Goal: Information Seeking & Learning: Learn about a topic

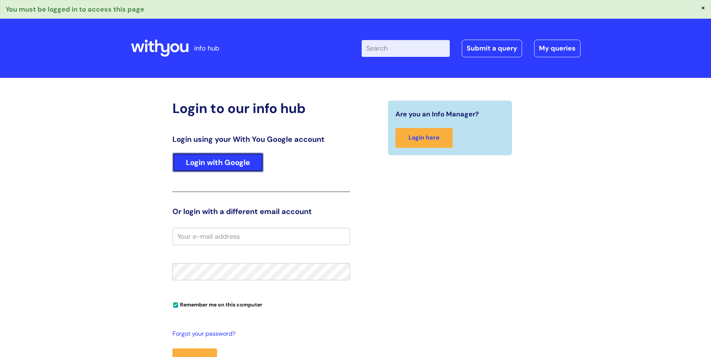
click at [245, 162] on link "Login with Google" at bounding box center [217, 162] width 91 height 19
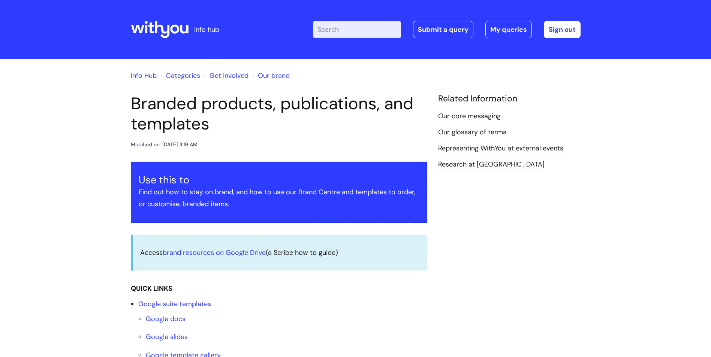
click at [142, 74] on link "Info Hub" at bounding box center [144, 75] width 26 height 9
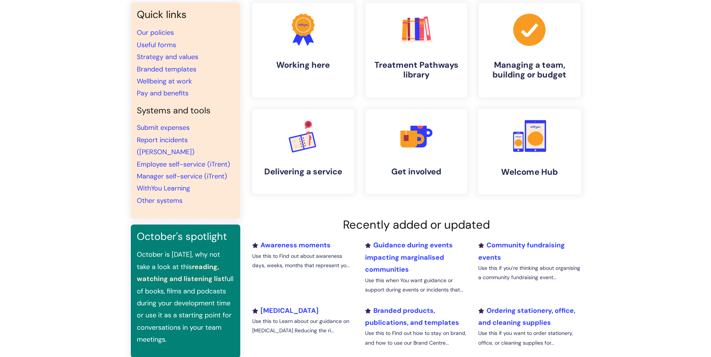
scroll to position [75, 0]
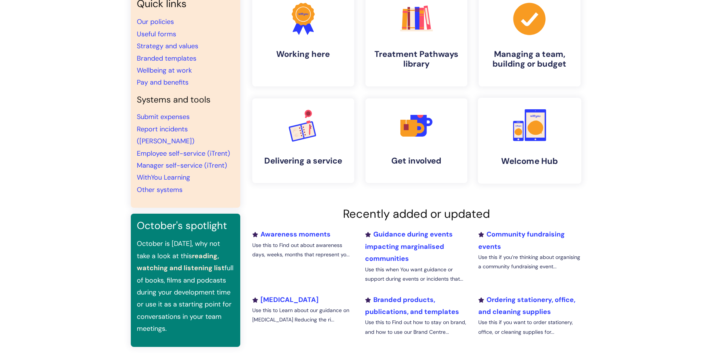
click at [537, 151] on link ".cls-1{fill:#f89b22;}.cls-1,.cls-2,.cls-3{stroke-width:0px;}.cls-2{fill:#2d3cff…" at bounding box center [528, 141] width 103 height 86
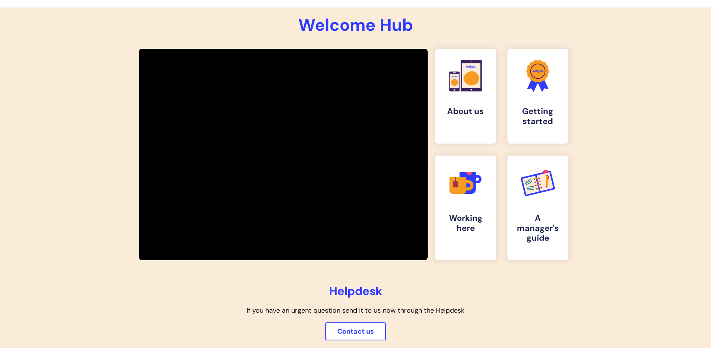
scroll to position [112, 0]
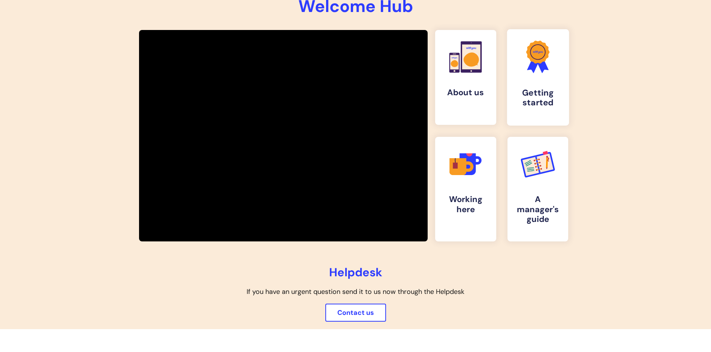
click at [538, 89] on h4 "Getting started" at bounding box center [537, 98] width 49 height 20
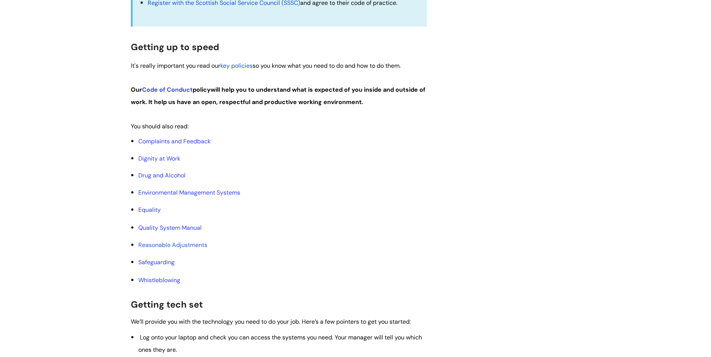
scroll to position [375, 0]
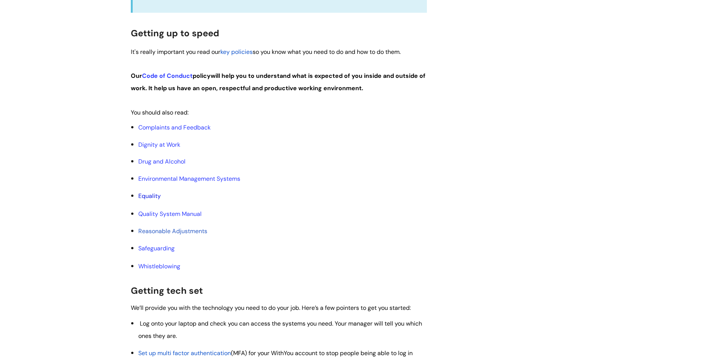
click at [144, 196] on link "Equality" at bounding box center [149, 196] width 22 height 8
